Goal: Obtain resource: Download file/media

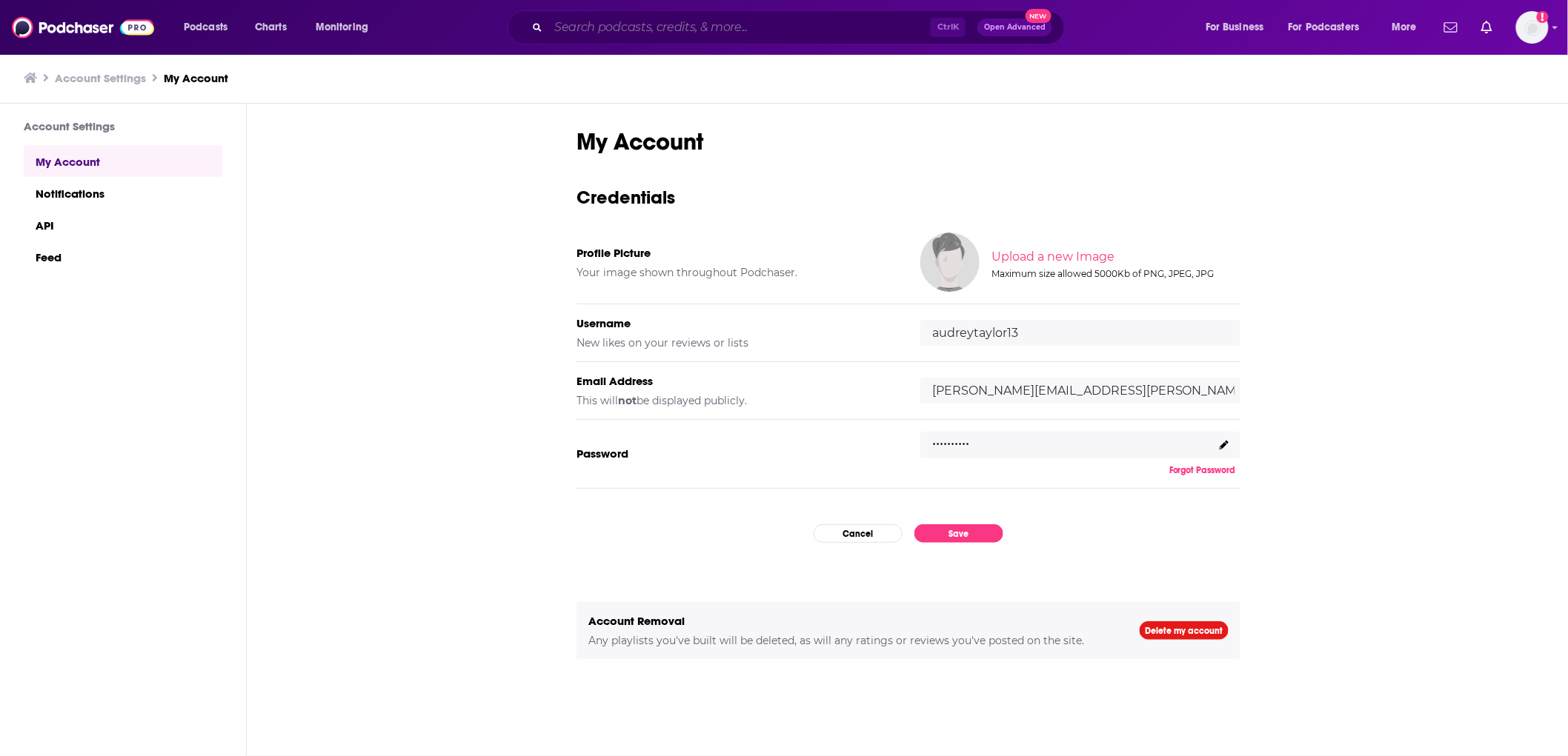
click at [628, 20] on input "Search podcasts, credits, & more..." at bounding box center [740, 28] width 383 height 23
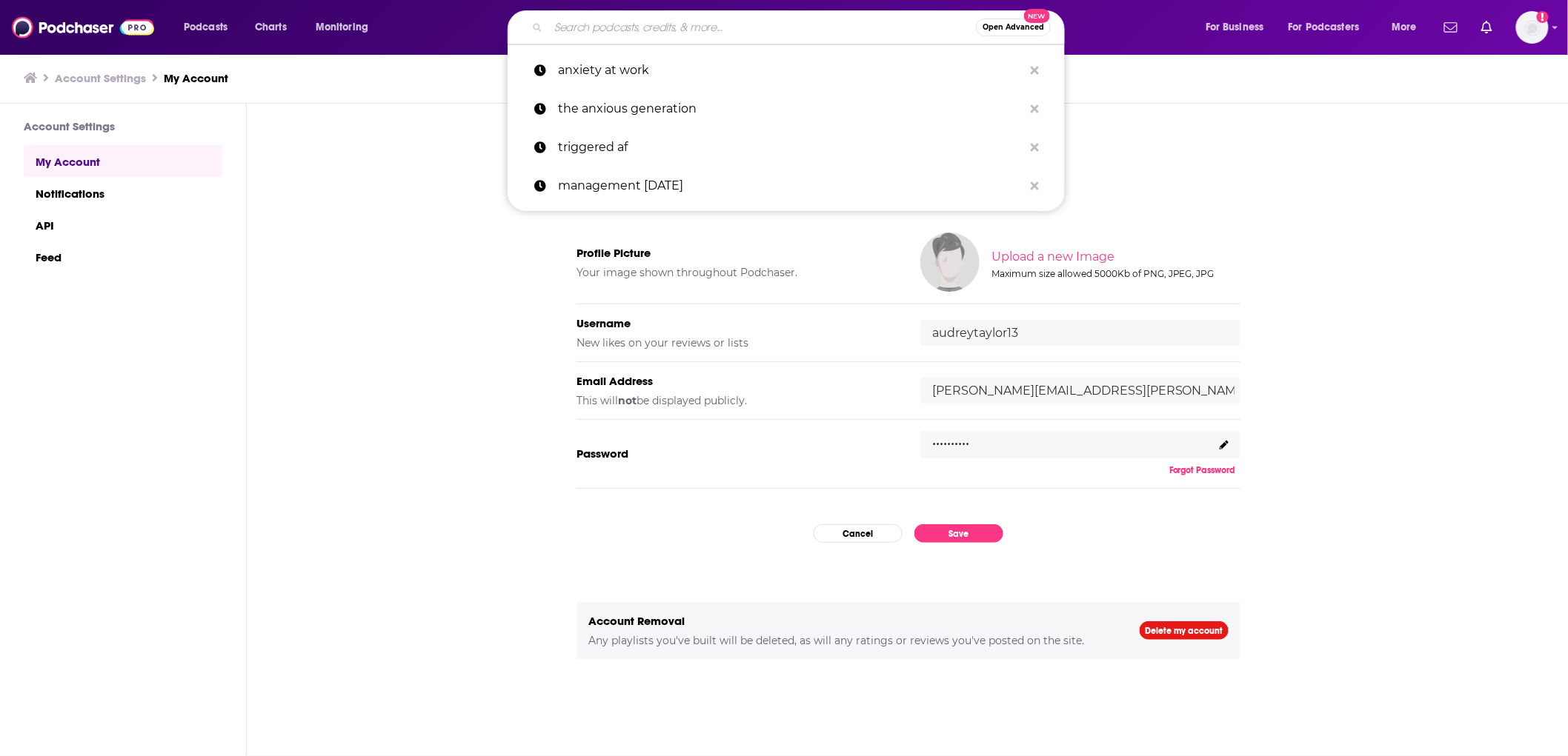
type input "t"
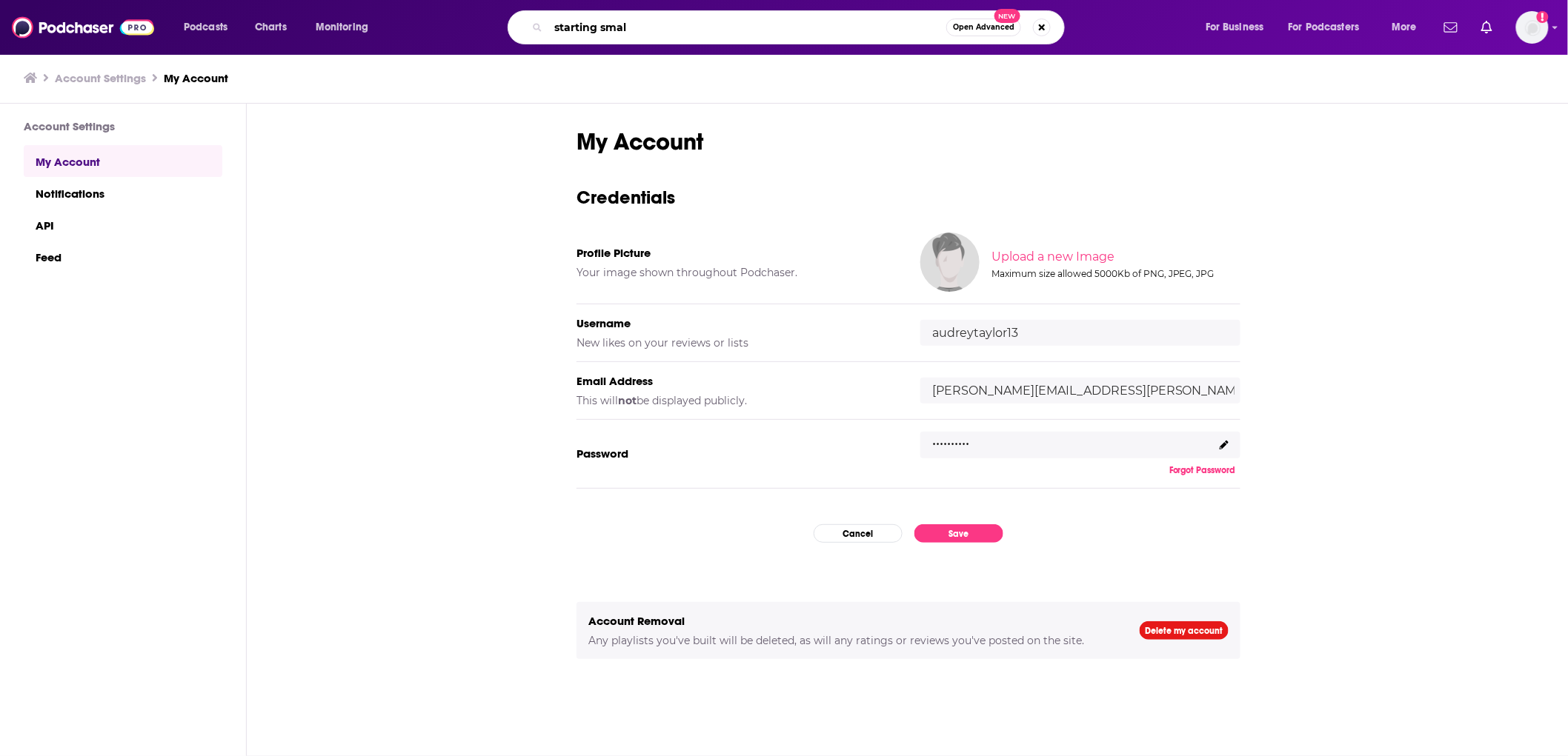
type input "starting small"
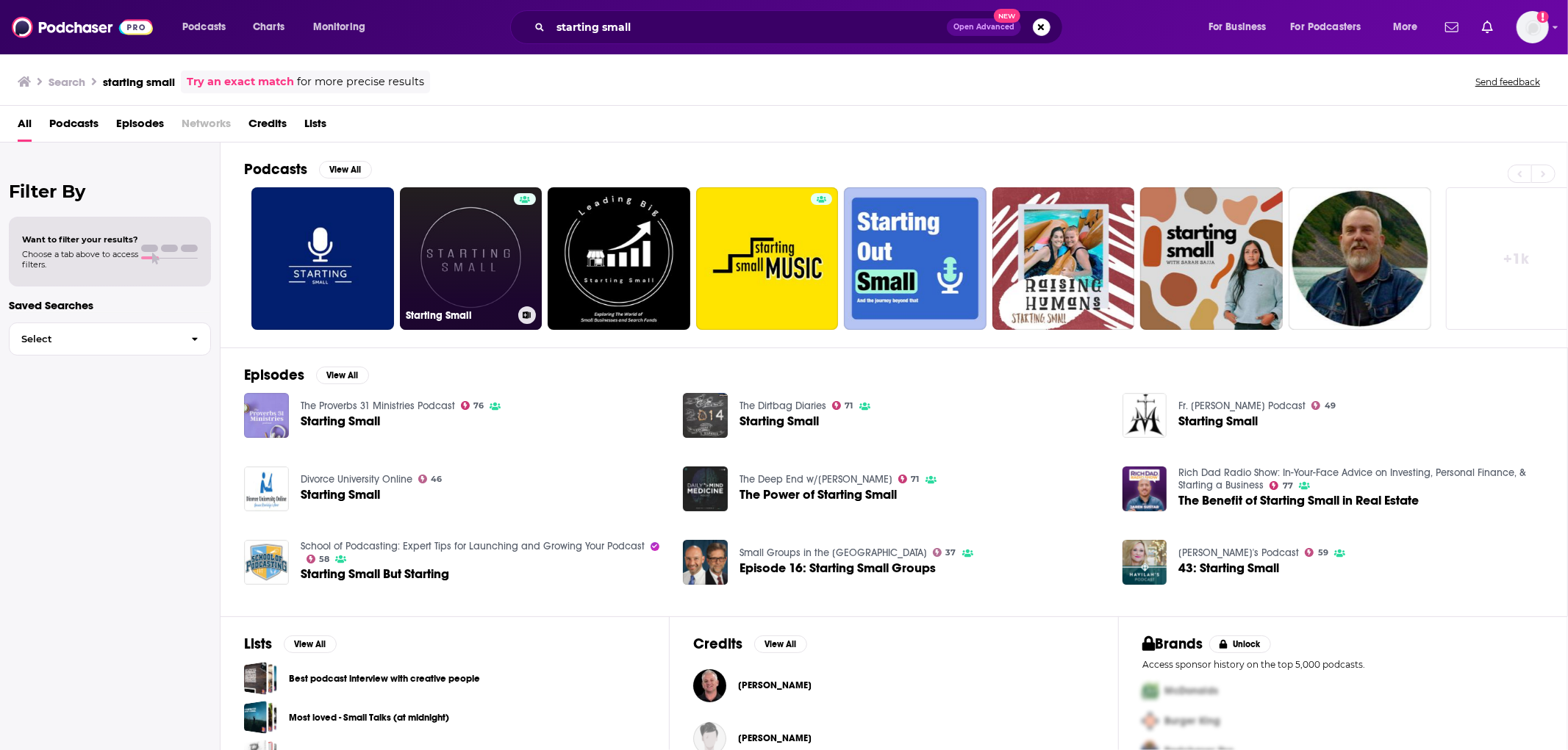
click at [468, 238] on link "Starting Small" at bounding box center [471, 259] width 143 height 143
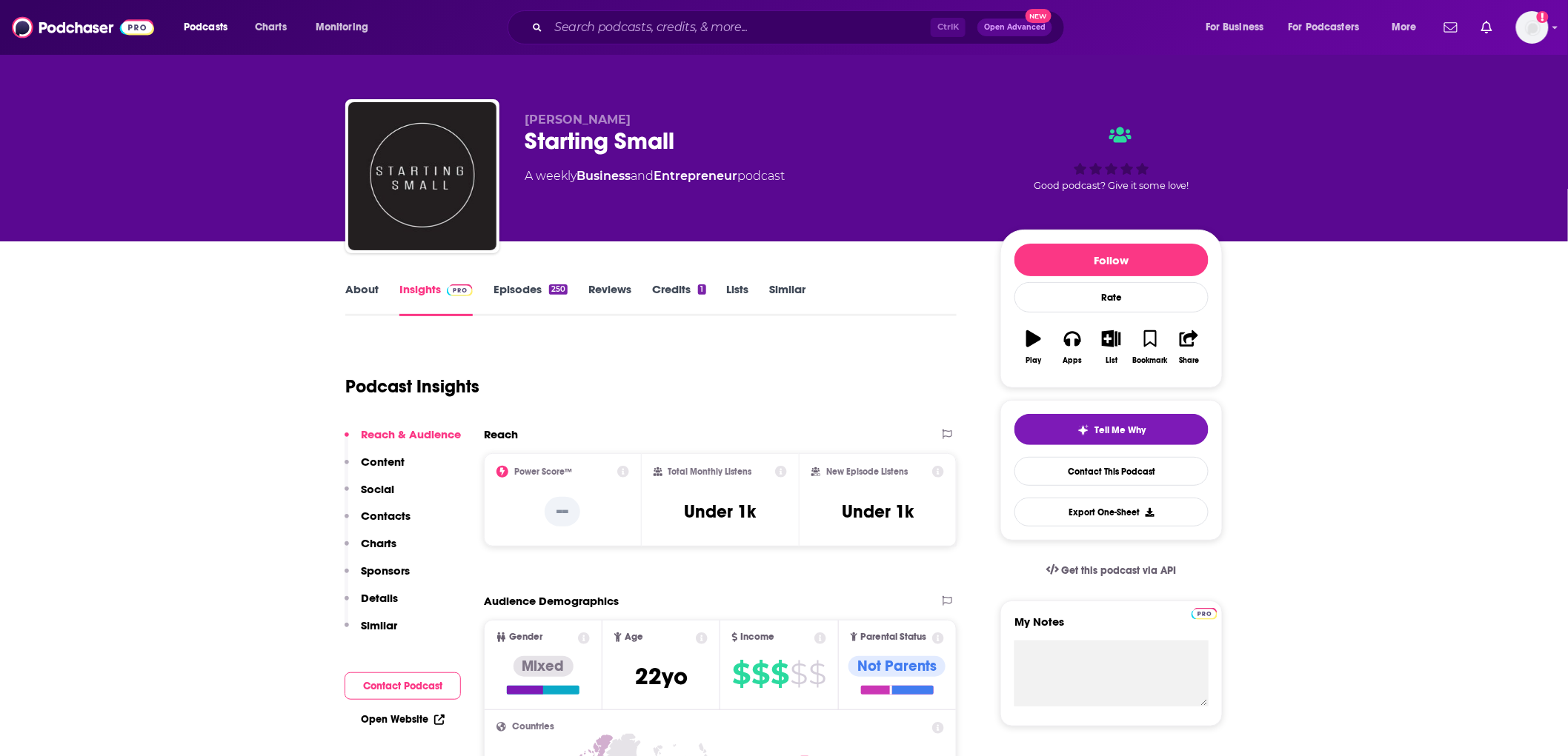
click at [376, 285] on link "About" at bounding box center [362, 299] width 34 height 34
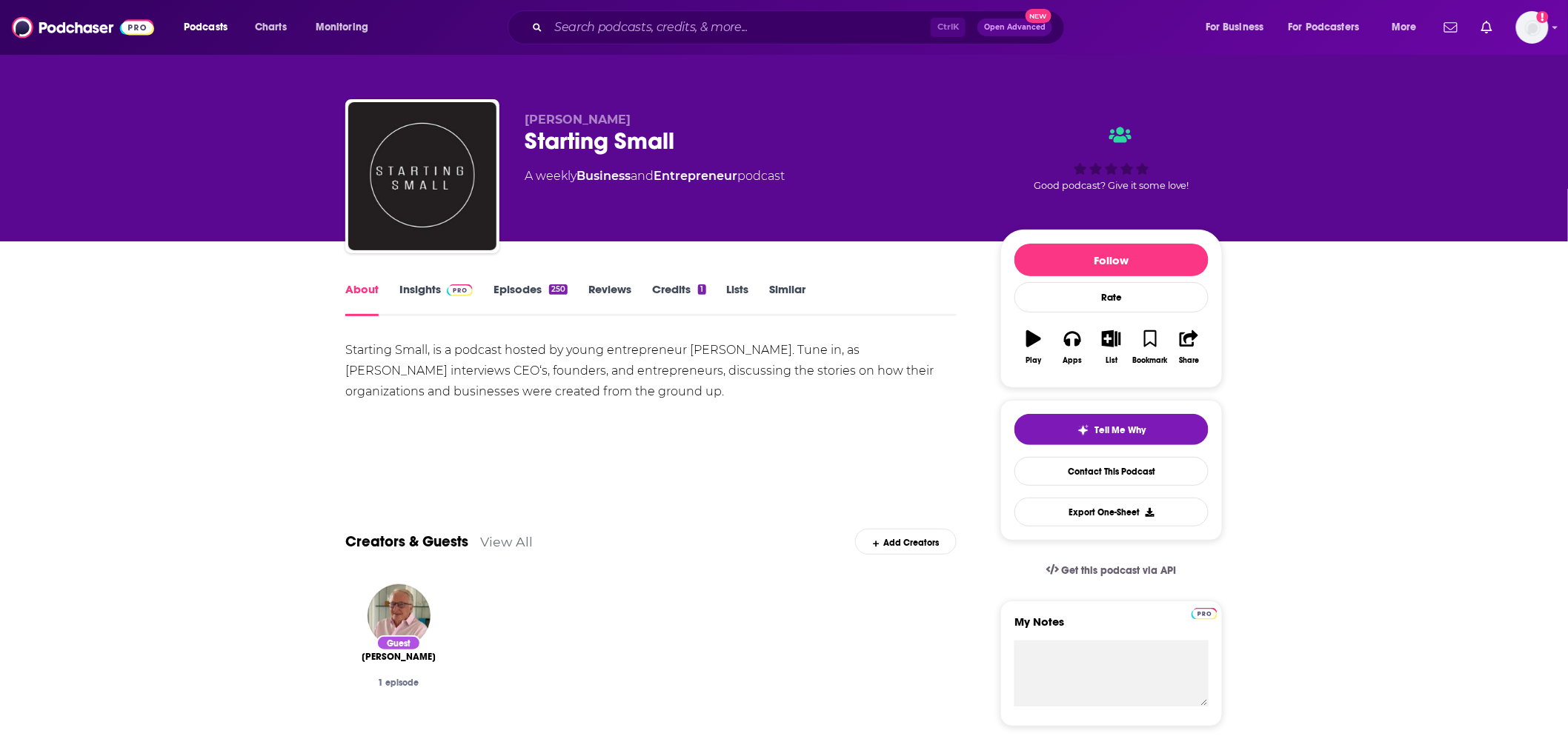
click at [420, 293] on link "Insights" at bounding box center [436, 299] width 74 height 34
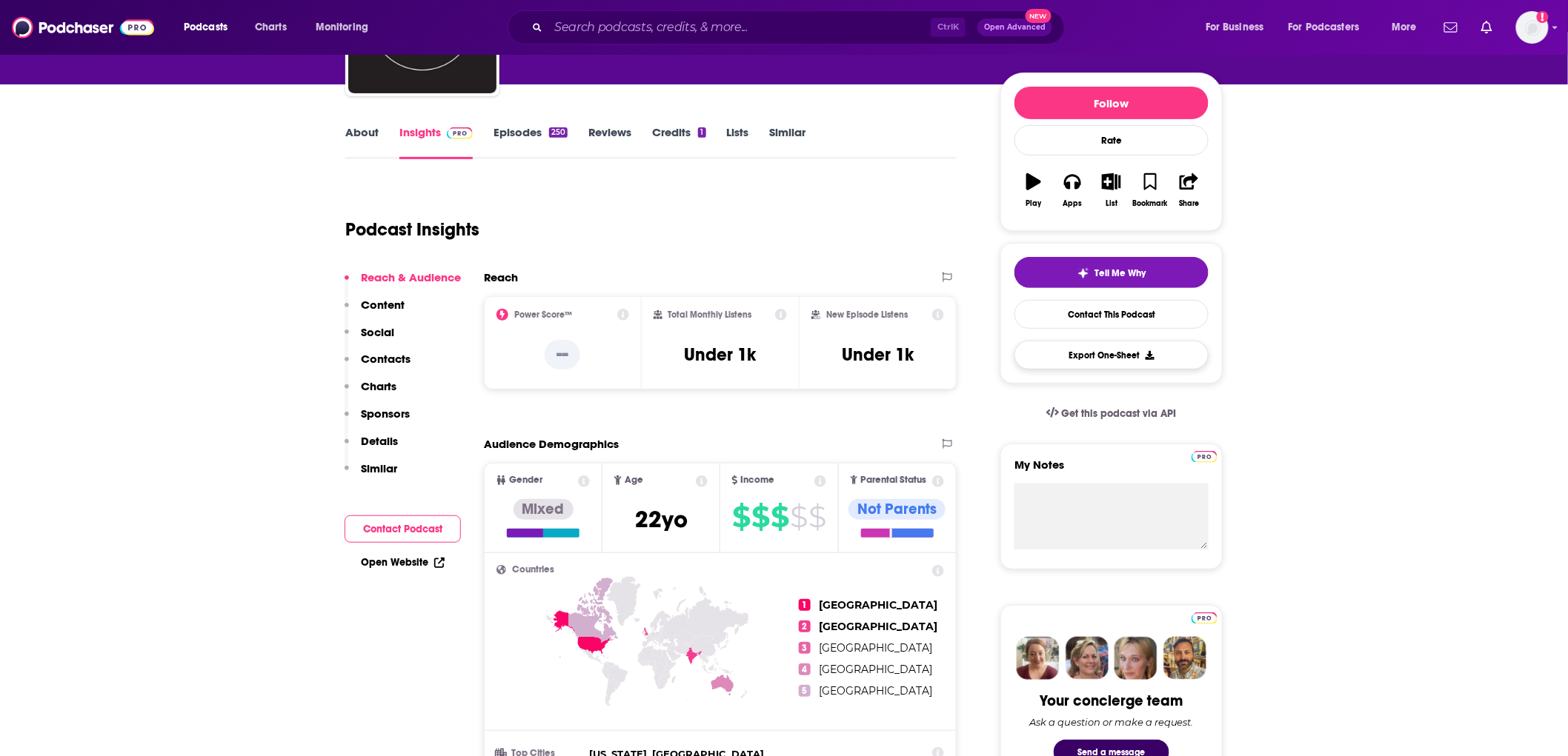
scroll to position [157, 0]
click at [1115, 360] on button "Export One-Sheet" at bounding box center [1112, 356] width 194 height 29
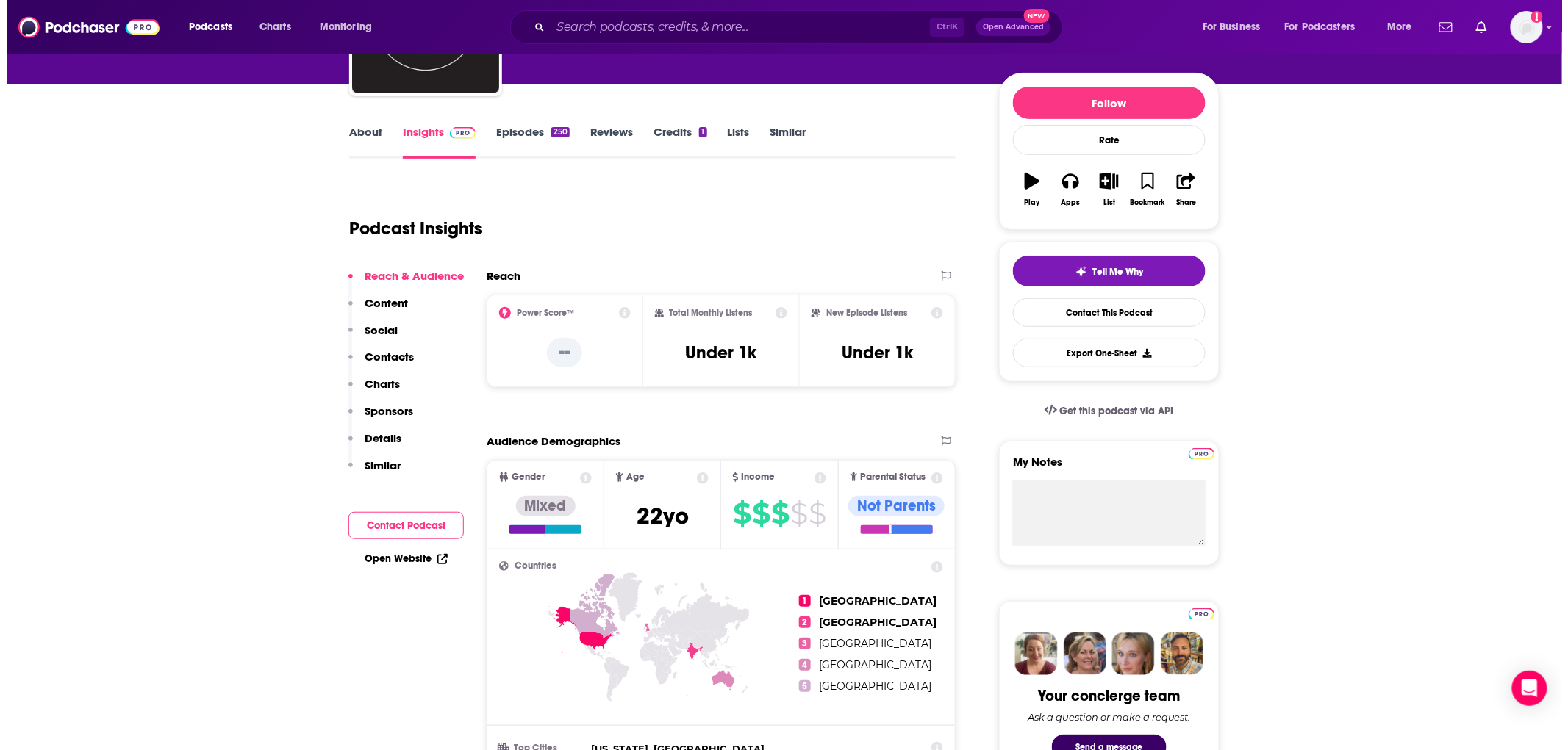
scroll to position [0, 0]
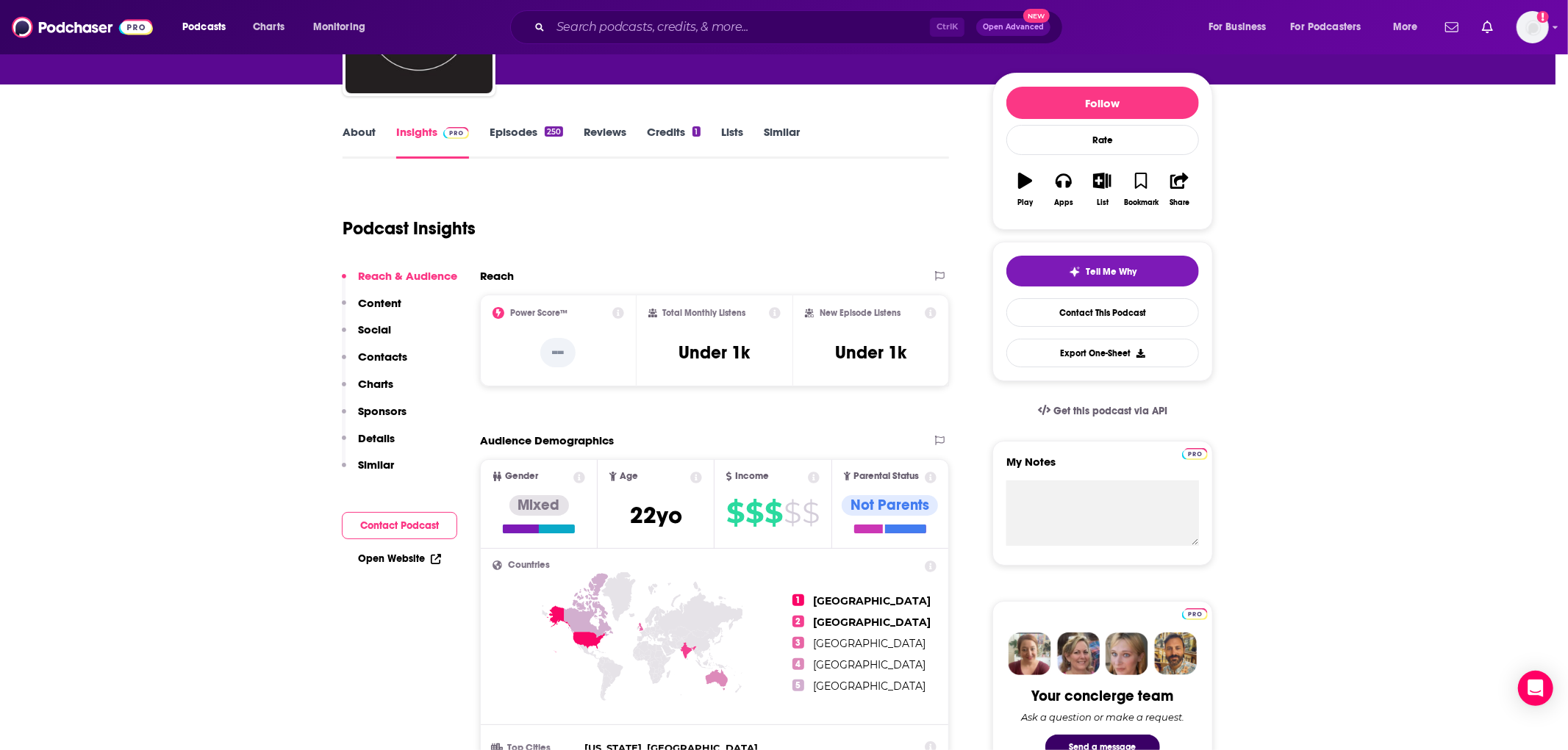
click at [1112, 133] on div "Download Started You have 99 out of 100 podcast insight downloads left. The PDF…" at bounding box center [784, 375] width 1568 height 750
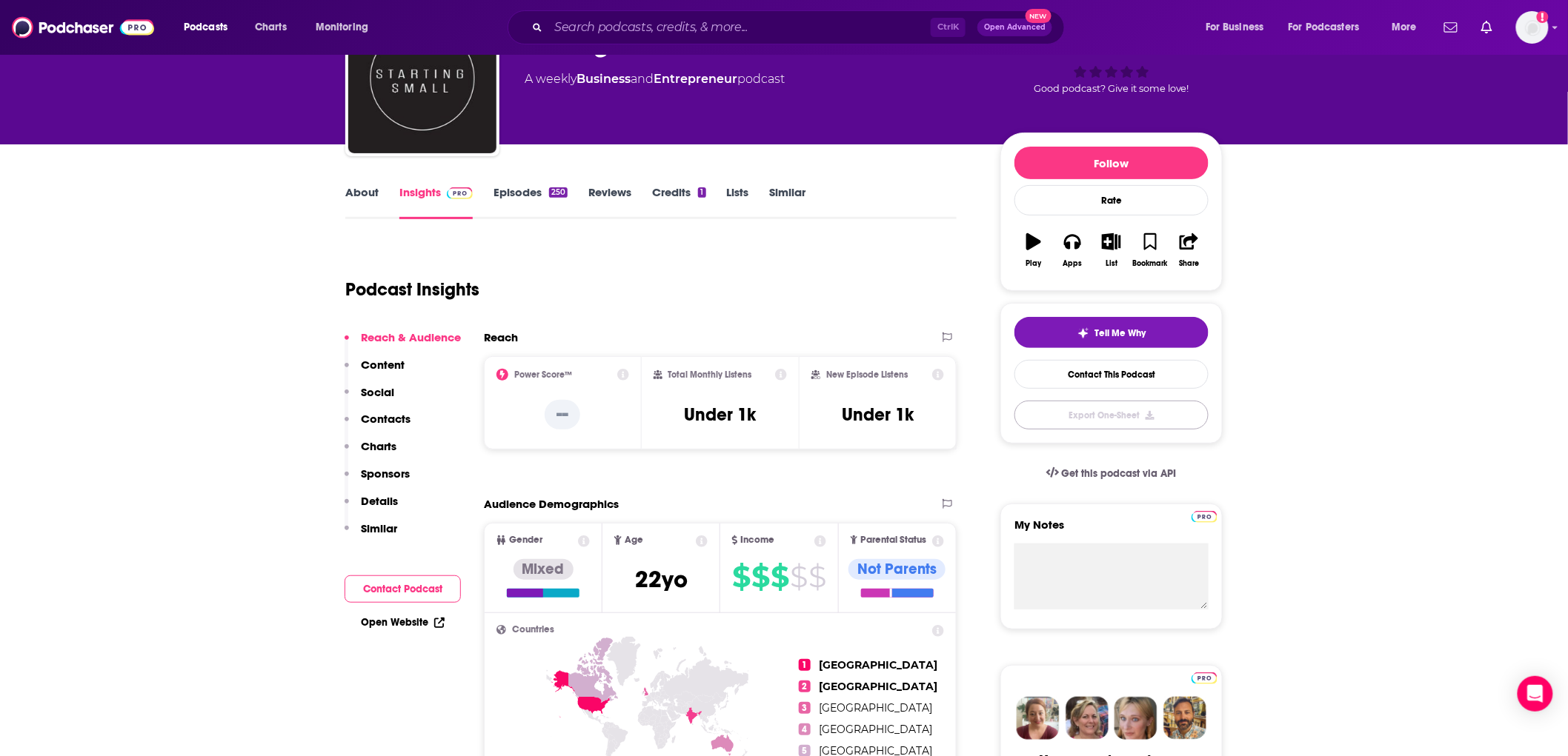
scroll to position [90, 0]
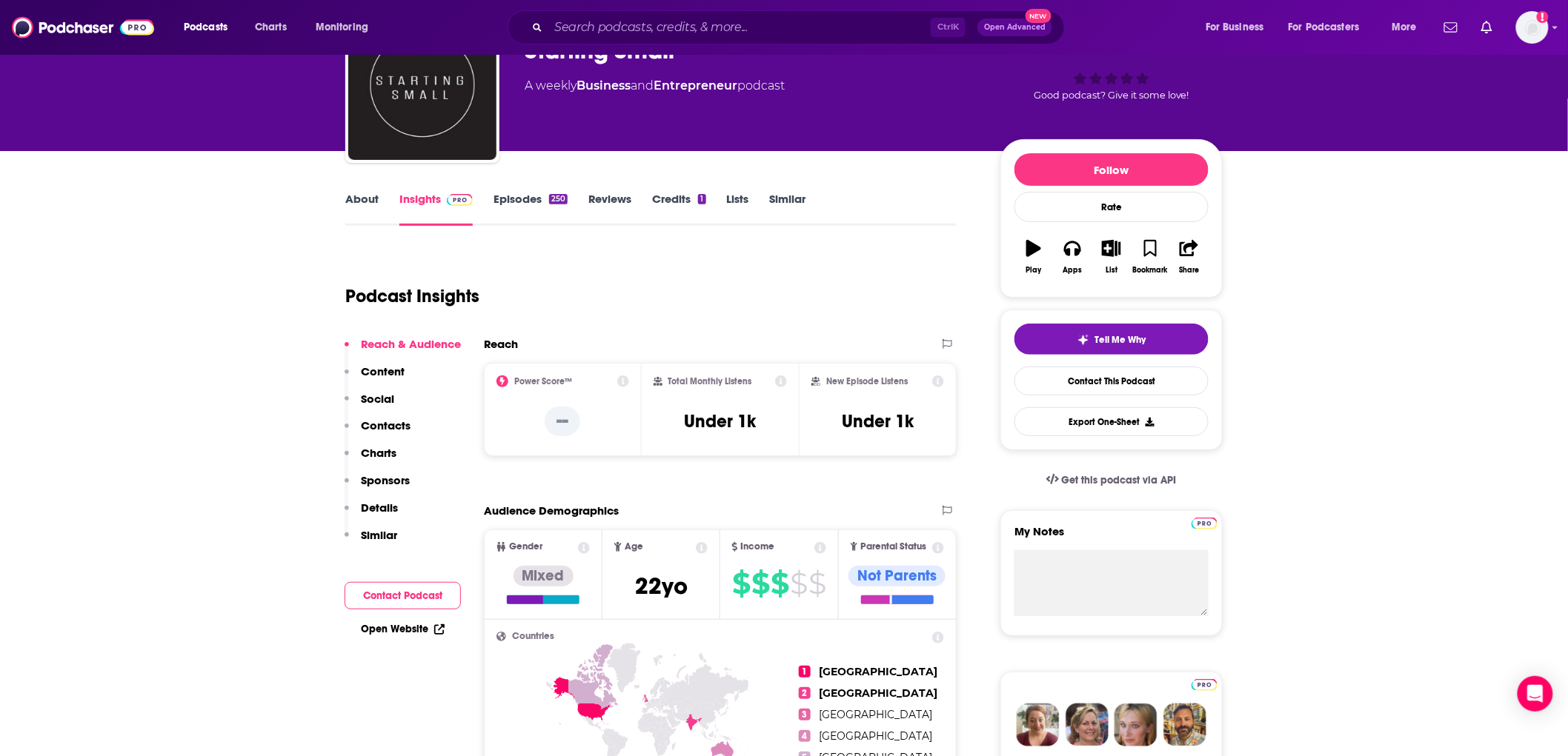
click at [358, 209] on link "About" at bounding box center [362, 208] width 34 height 34
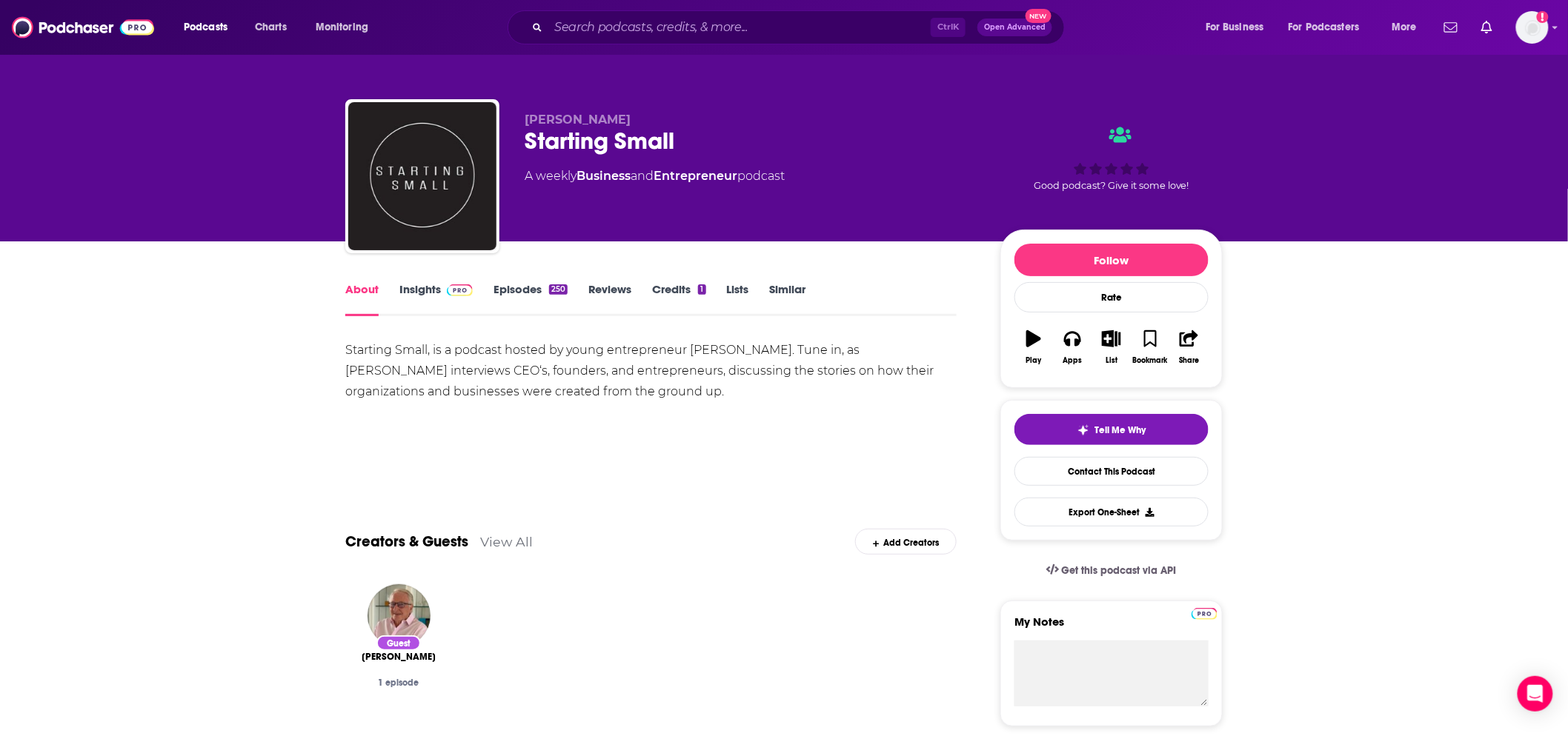
click at [445, 291] on span at bounding box center [456, 289] width 32 height 14
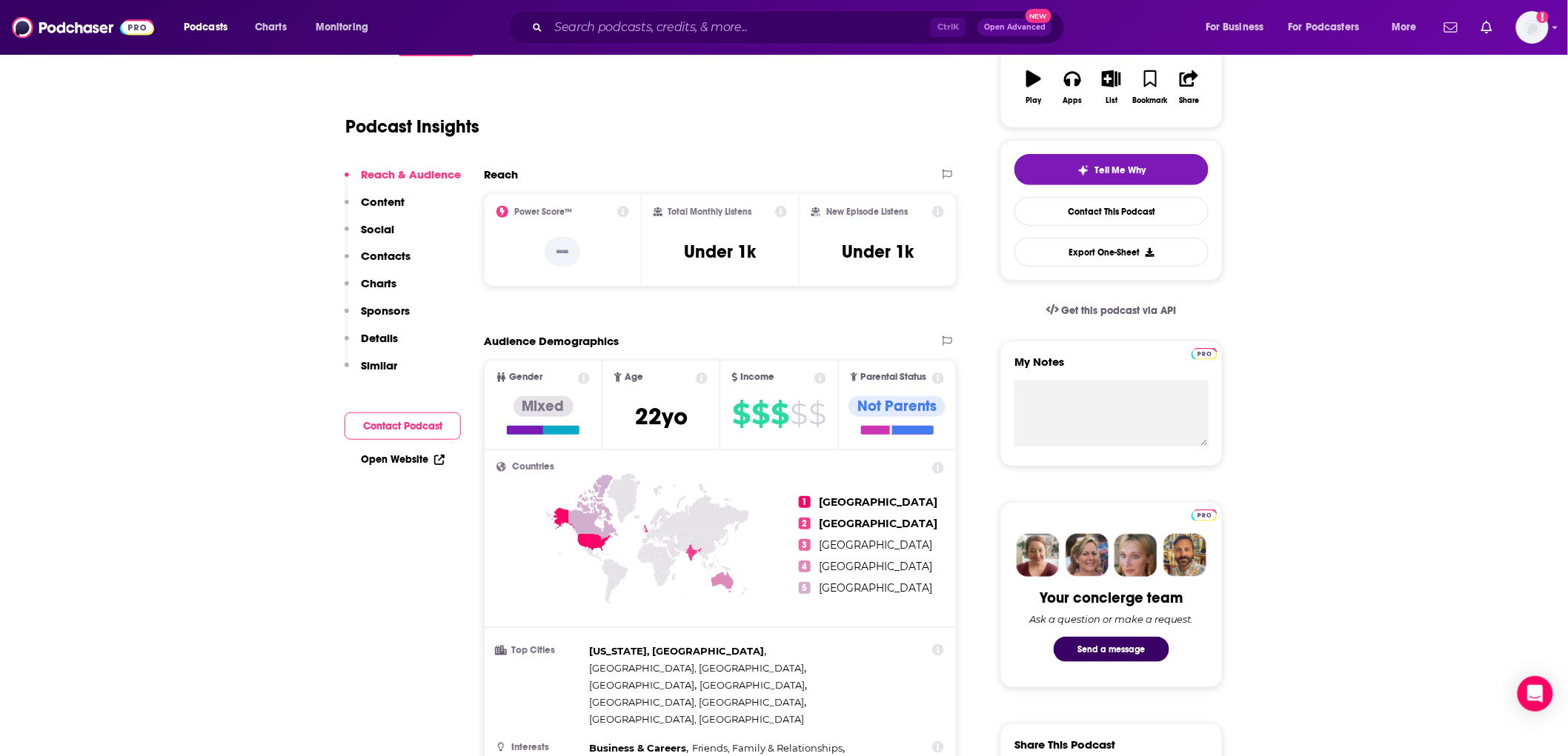
scroll to position [260, 0]
click at [940, 209] on icon at bounding box center [938, 211] width 12 height 12
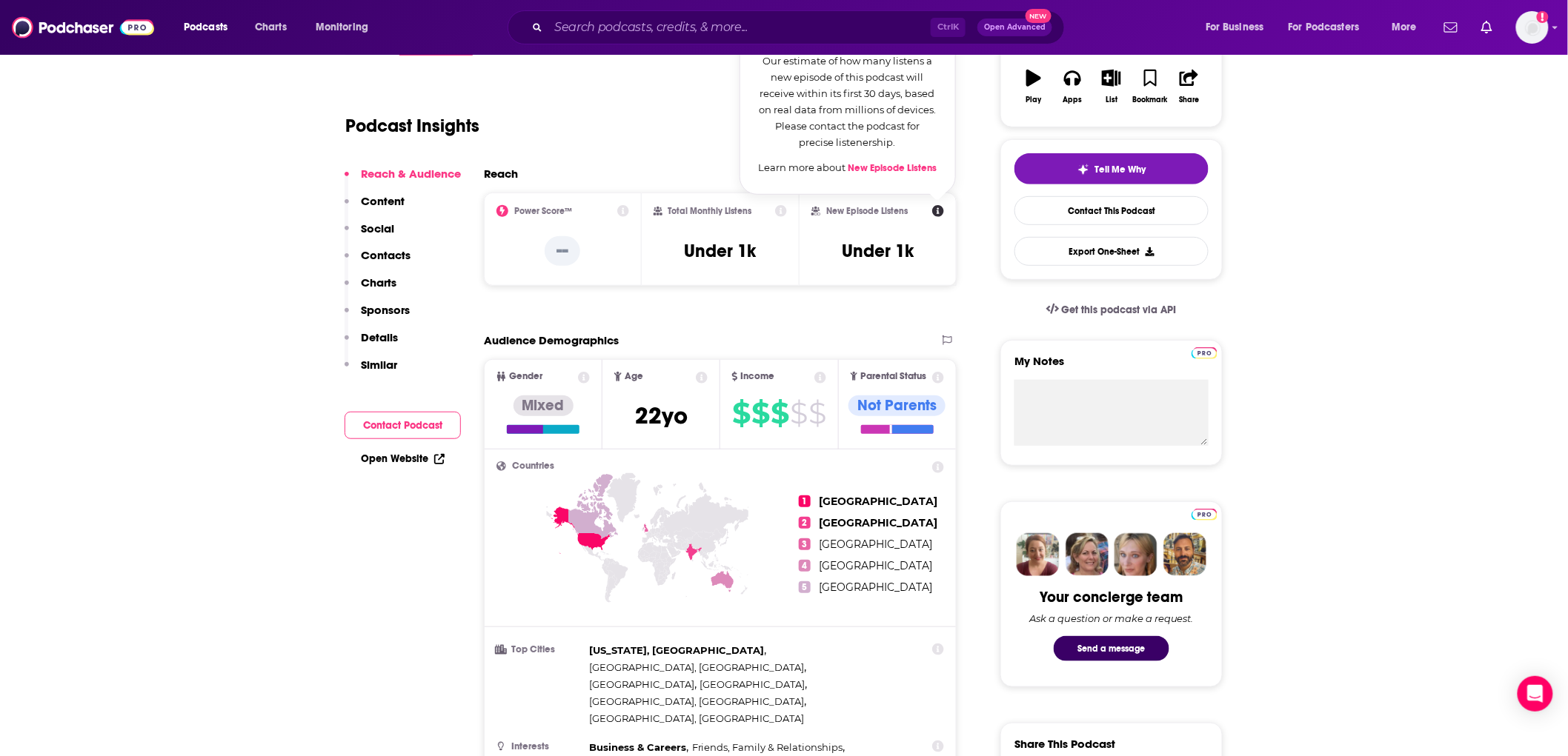
click at [781, 210] on icon at bounding box center [781, 211] width 12 height 12
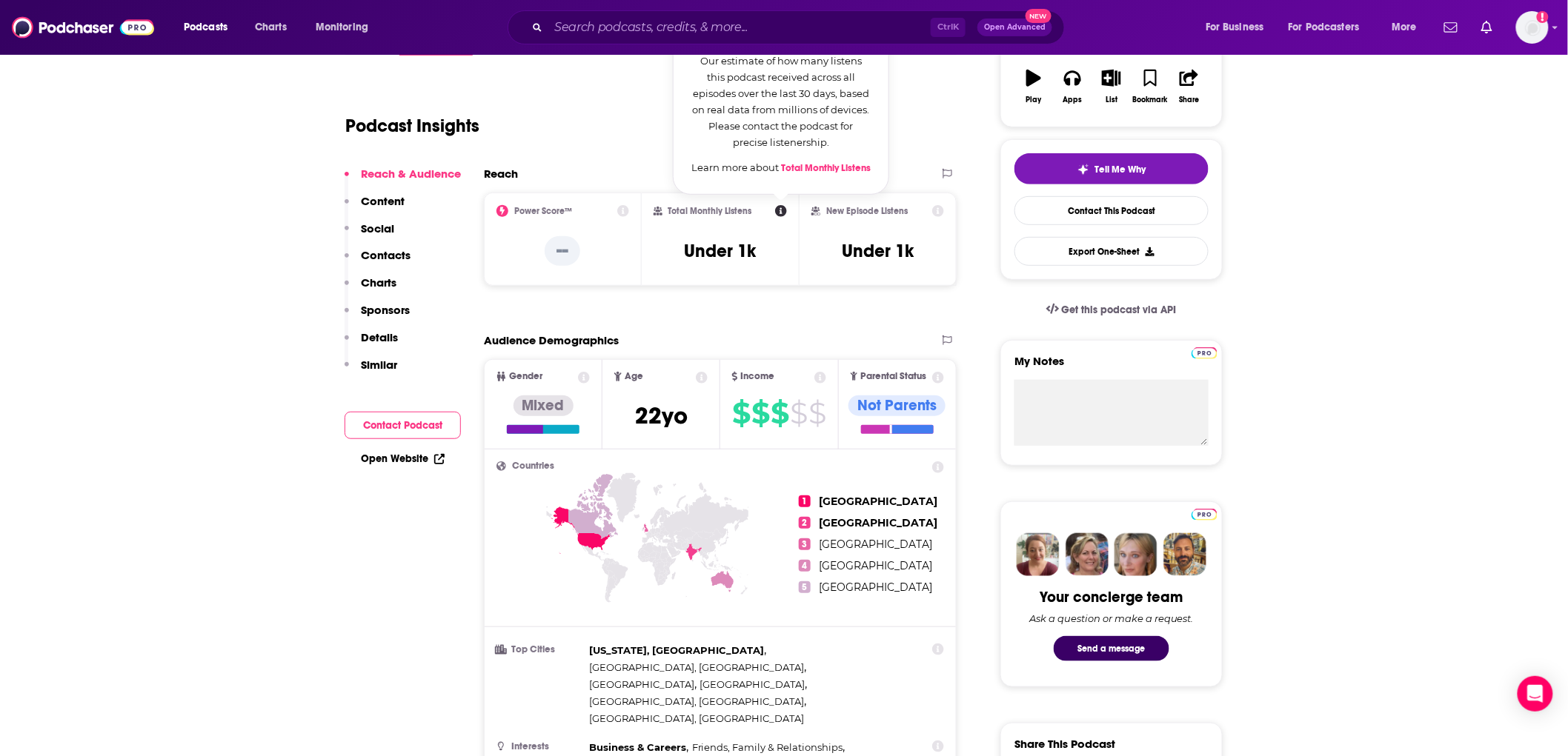
scroll to position [0, 0]
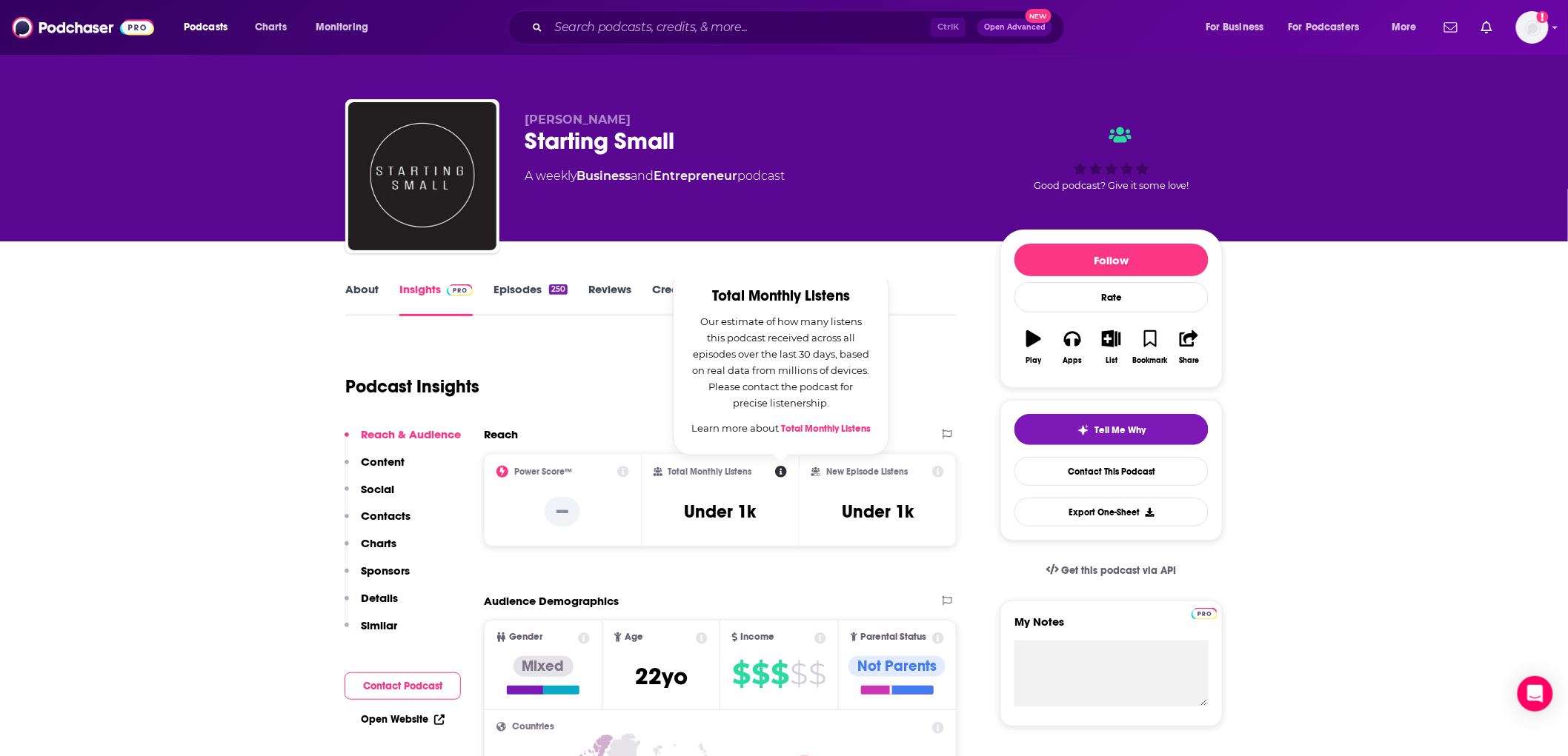
click at [531, 291] on link "Episodes 250" at bounding box center [530, 299] width 74 height 34
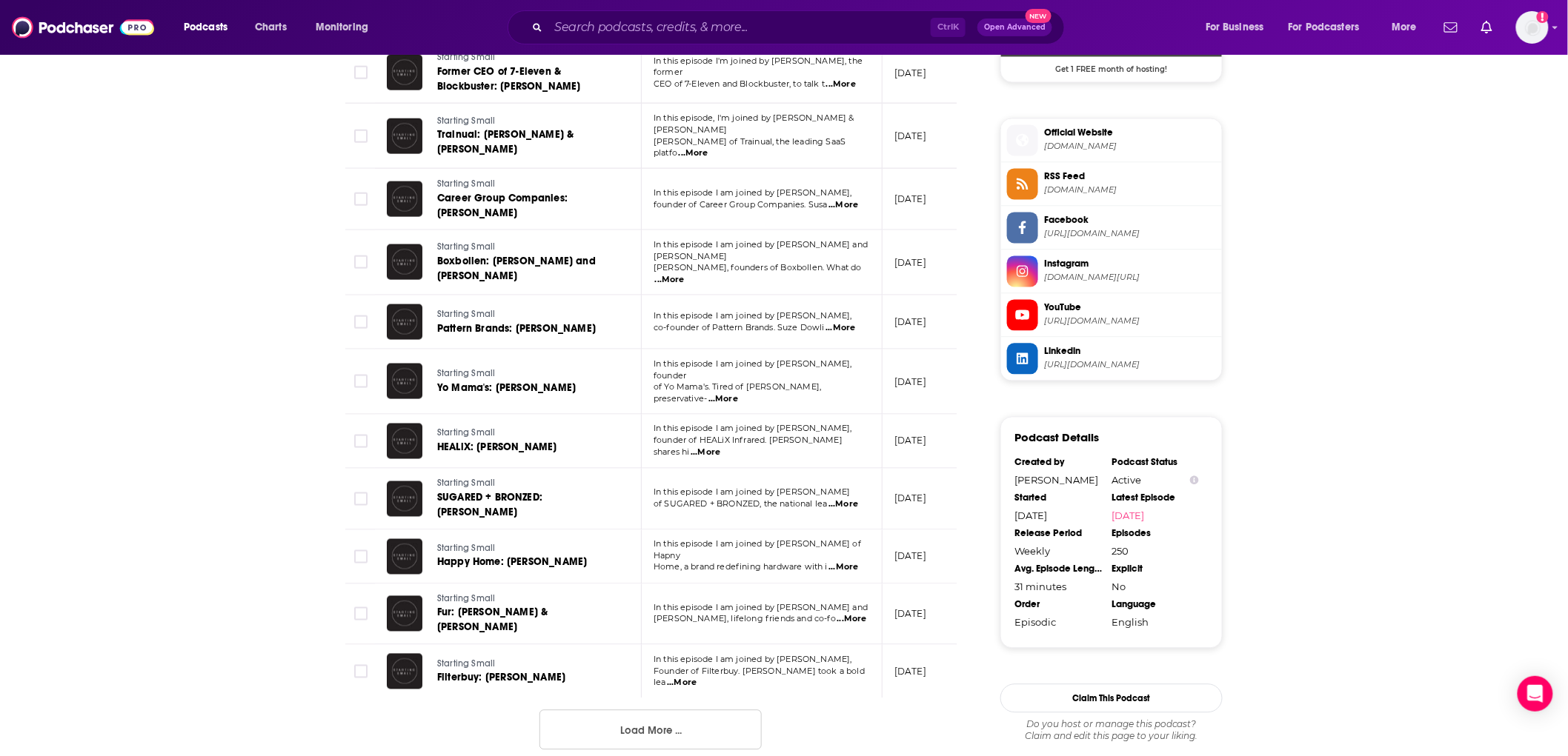
scroll to position [1158, 0]
